Goal: Task Accomplishment & Management: Complete application form

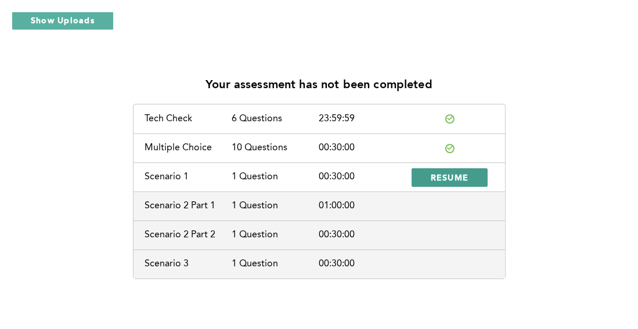
click at [432, 176] on span "RESUME" at bounding box center [450, 177] width 38 height 11
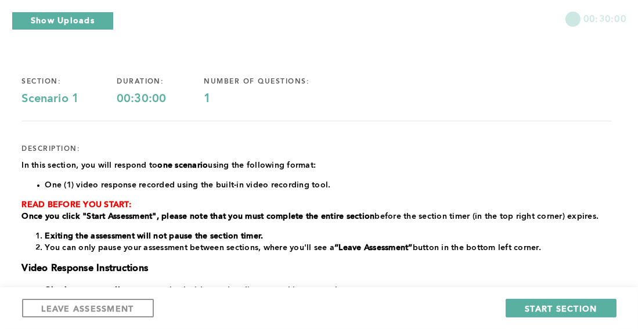
scroll to position [116, 0]
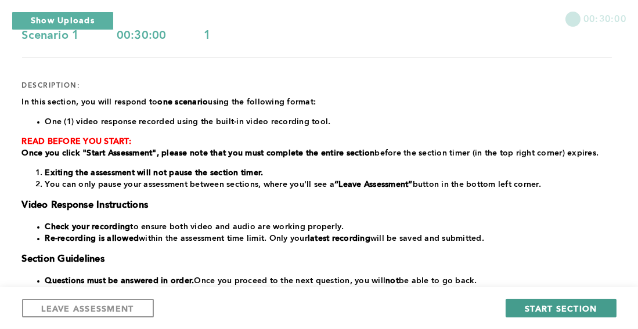
click at [555, 308] on span "START SECTION" at bounding box center [561, 308] width 72 height 11
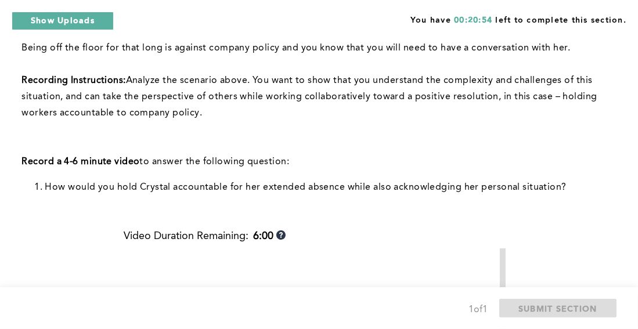
scroll to position [241, 0]
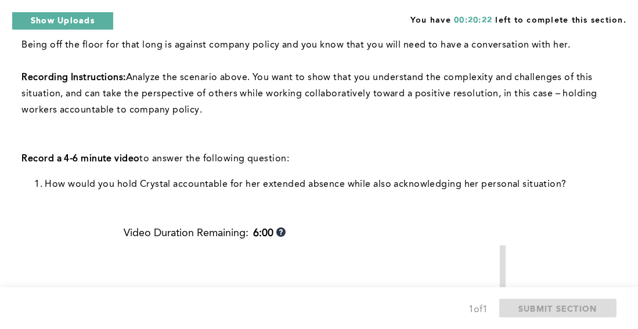
click at [121, 80] on strong "Recording Instructions:" at bounding box center [74, 77] width 104 height 9
click at [123, 81] on strong "Recording Instructions:" at bounding box center [74, 77] width 104 height 9
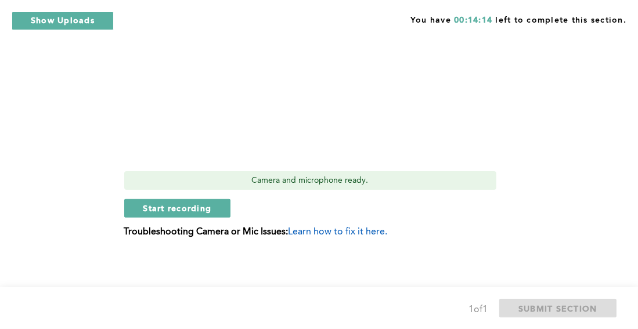
scroll to position [601, 0]
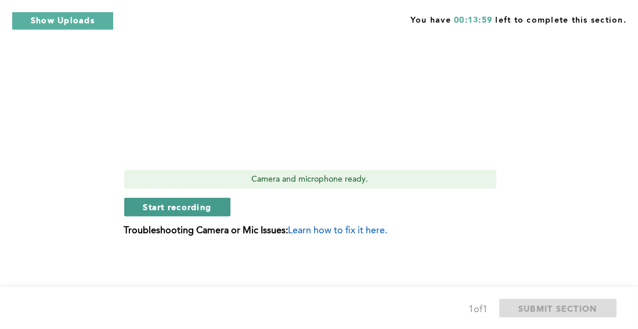
click at [187, 208] on span "Start recording" at bounding box center [177, 206] width 68 height 11
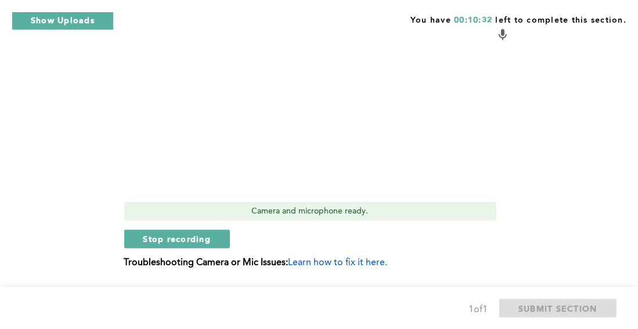
scroll to position [593, 0]
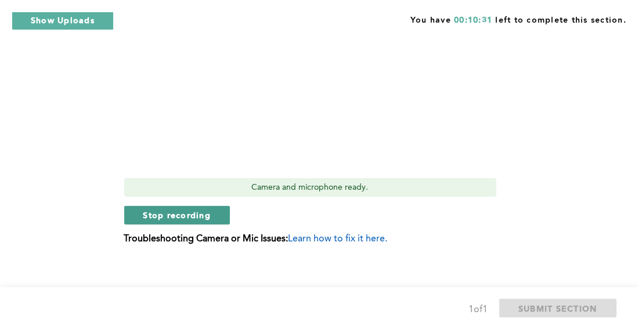
click at [158, 216] on span "Stop recording" at bounding box center [177, 214] width 68 height 11
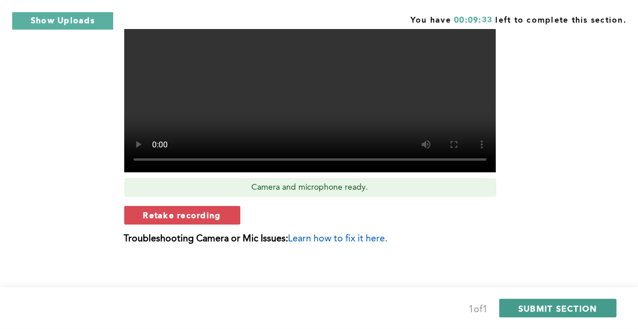
click at [557, 305] on span "SUBMIT SECTION" at bounding box center [557, 308] width 79 height 11
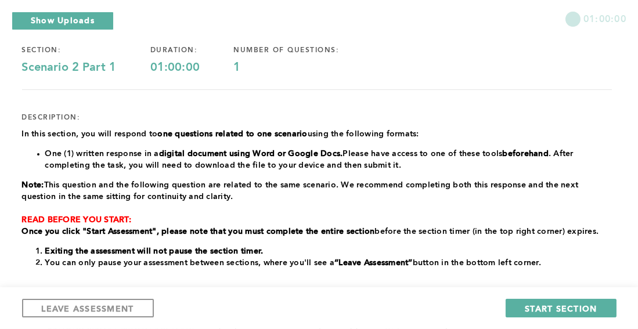
scroll to position [89, 0]
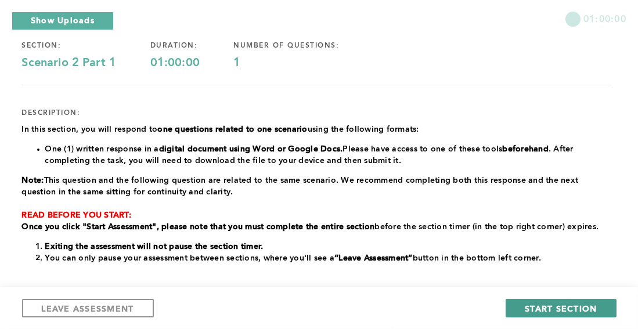
click at [571, 306] on span "START SECTION" at bounding box center [561, 308] width 72 height 11
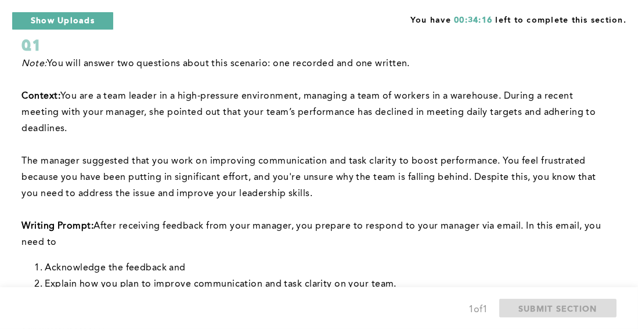
scroll to position [99, 0]
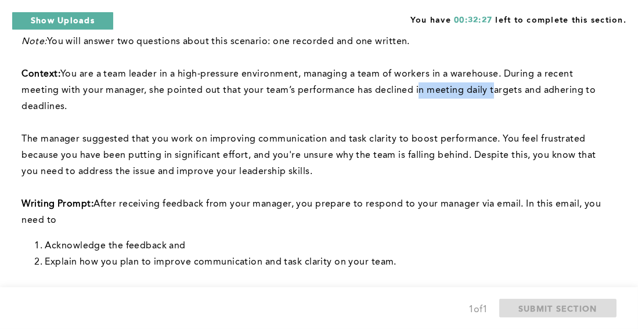
click at [501, 93] on span "You are a team leader in a high-pressure environment, managing a team of worker…" at bounding box center [310, 91] width 576 height 42
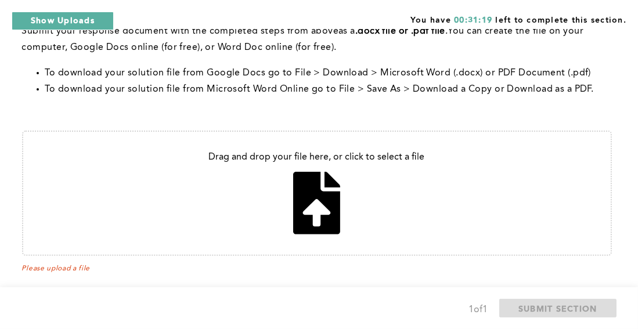
scroll to position [407, 0]
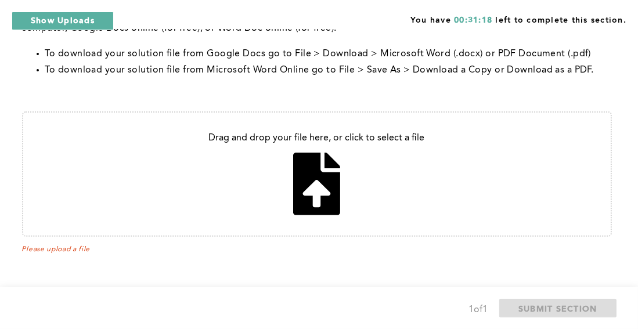
click at [301, 177] on input "file" at bounding box center [316, 174] width 587 height 123
type input "C:\fakepath\Assessment for Communication 81625.docx"
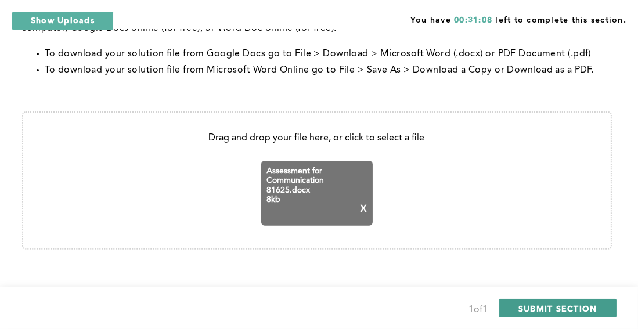
click at [575, 306] on span "SUBMIT SECTION" at bounding box center [557, 308] width 79 height 11
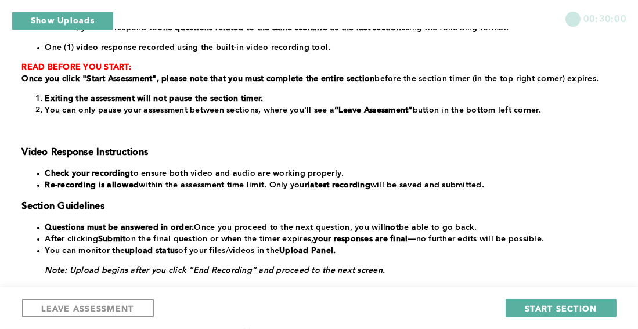
scroll to position [0, 0]
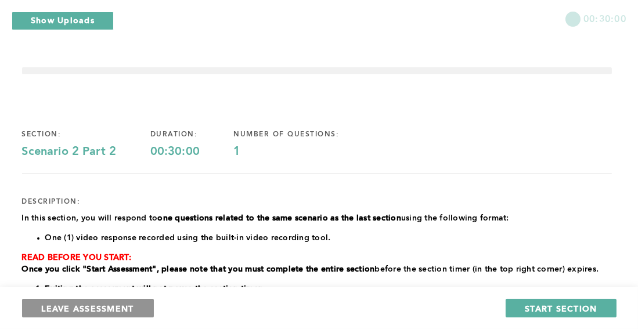
click at [109, 303] on span "LEAVE ASSESSMENT" at bounding box center [88, 308] width 92 height 11
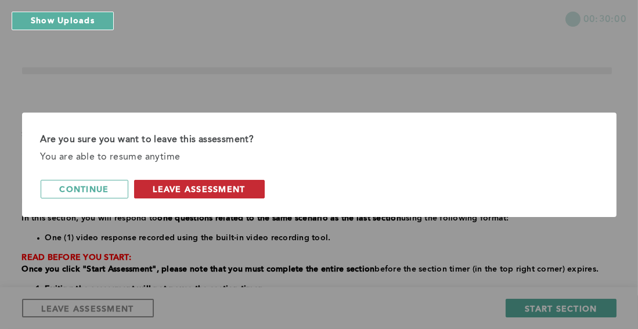
click at [180, 189] on span "leave assessment" at bounding box center [199, 188] width 92 height 11
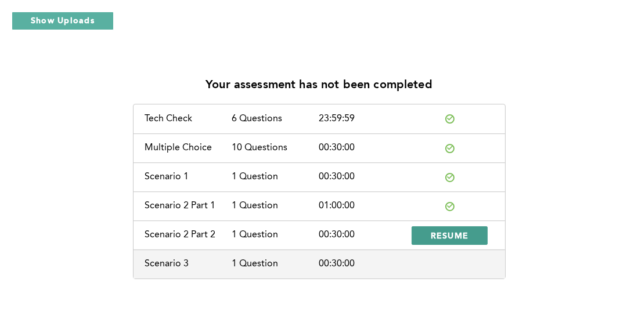
click at [436, 233] on span "RESUME" at bounding box center [450, 235] width 38 height 11
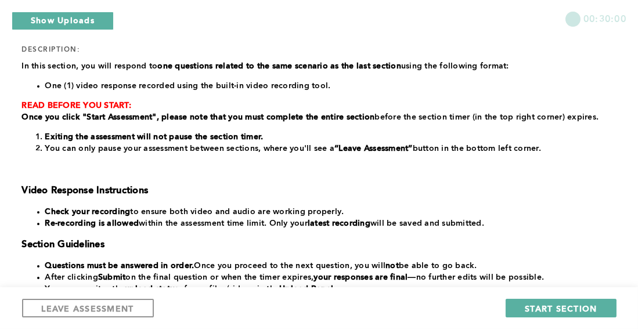
scroll to position [153, 0]
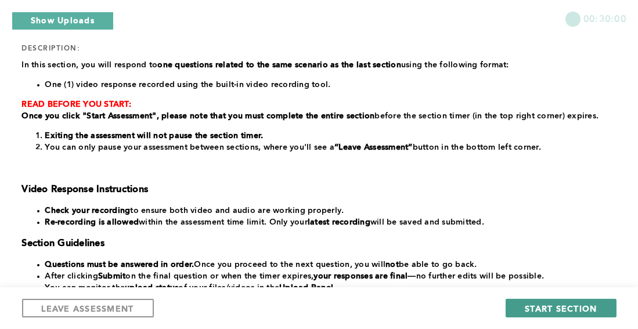
click at [533, 311] on span "START SECTION" at bounding box center [561, 308] width 72 height 11
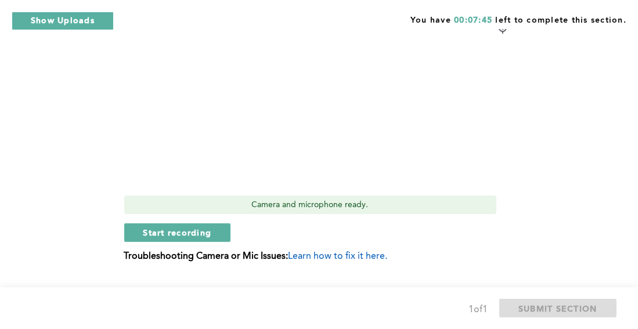
scroll to position [682, 0]
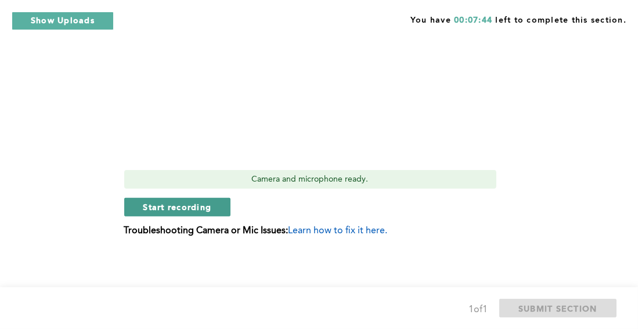
click at [216, 210] on button "Start recording" at bounding box center [177, 207] width 107 height 19
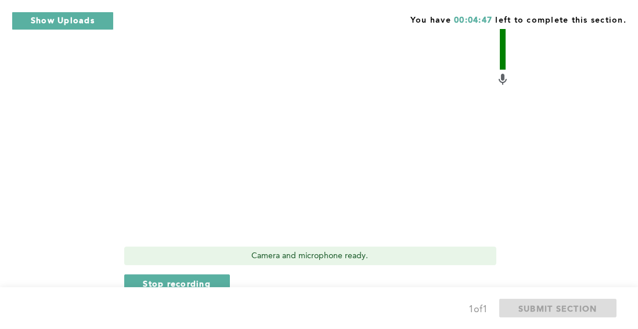
scroll to position [656, 0]
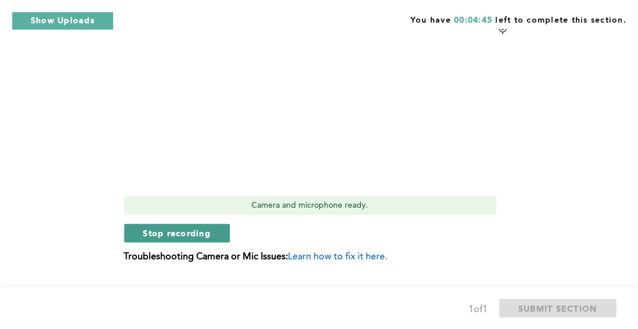
click at [145, 235] on span "Stop recording" at bounding box center [177, 232] width 68 height 11
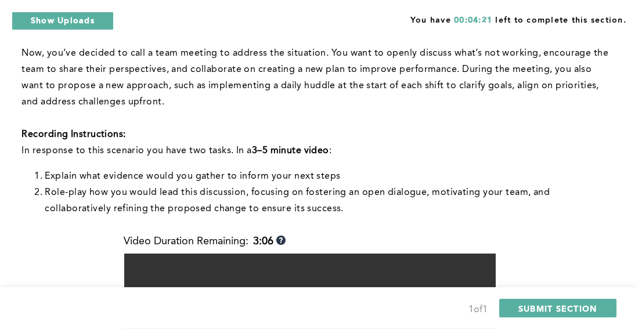
scroll to position [682, 0]
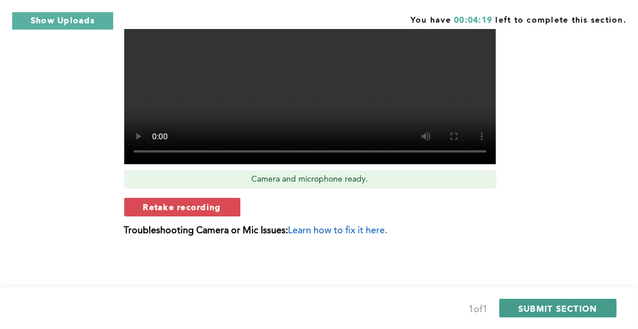
click at [586, 303] on span "SUBMIT SECTION" at bounding box center [557, 308] width 79 height 11
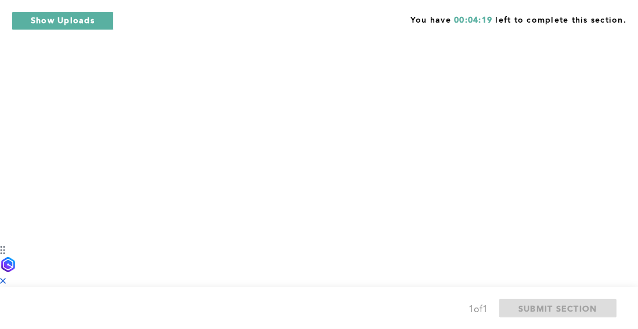
scroll to position [0, 0]
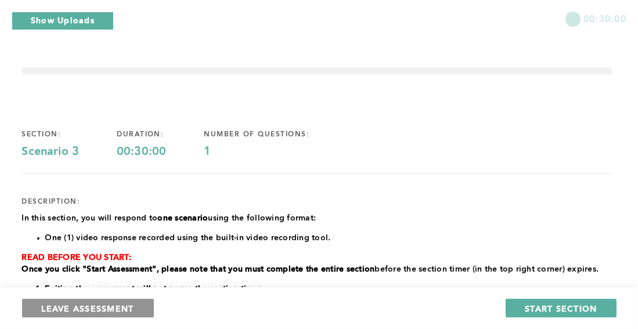
click at [148, 305] on button "LEAVE ASSESSMENT" at bounding box center [88, 308] width 132 height 19
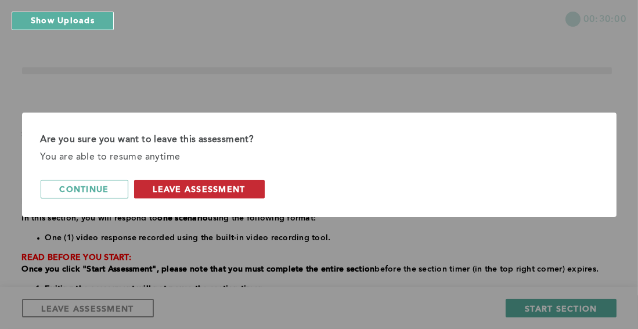
click at [199, 191] on span "leave assessment" at bounding box center [199, 188] width 92 height 11
